Goal: Task Accomplishment & Management: Complete application form

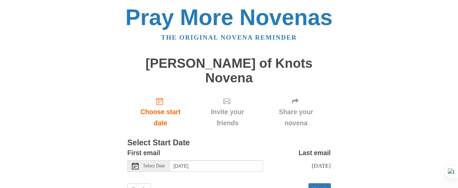
scroll to position [14, 0]
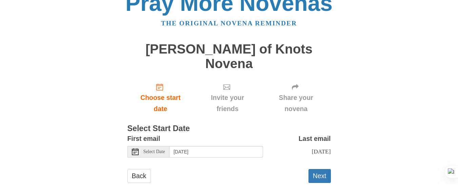
click at [137, 148] on icon at bounding box center [135, 151] width 7 height 7
click at [313, 169] on button "Next" at bounding box center [319, 176] width 22 height 14
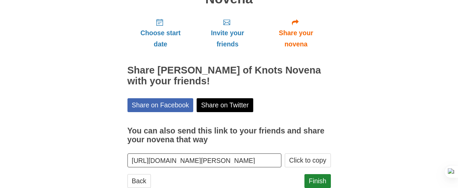
scroll to position [84, 0]
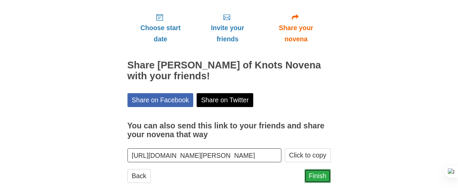
click at [317, 169] on link "Finish" at bounding box center [317, 176] width 26 height 14
